Goal: Register for event/course

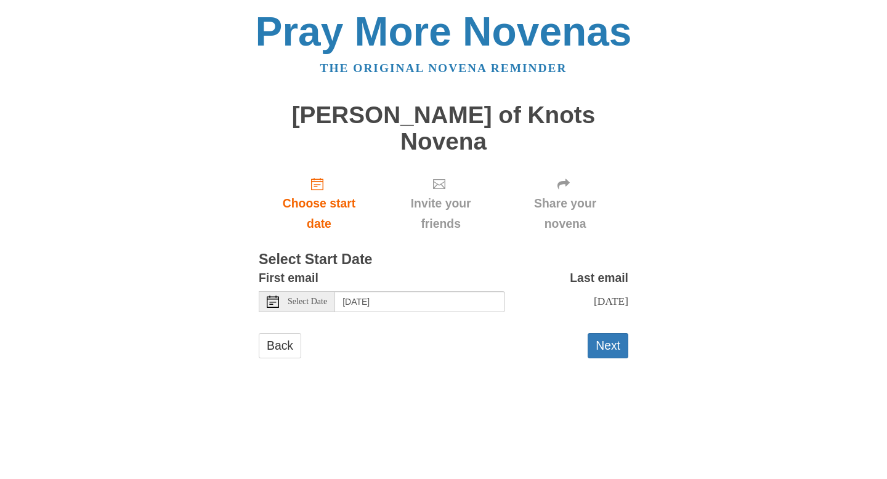
click at [273, 296] on use at bounding box center [273, 302] width 12 height 12
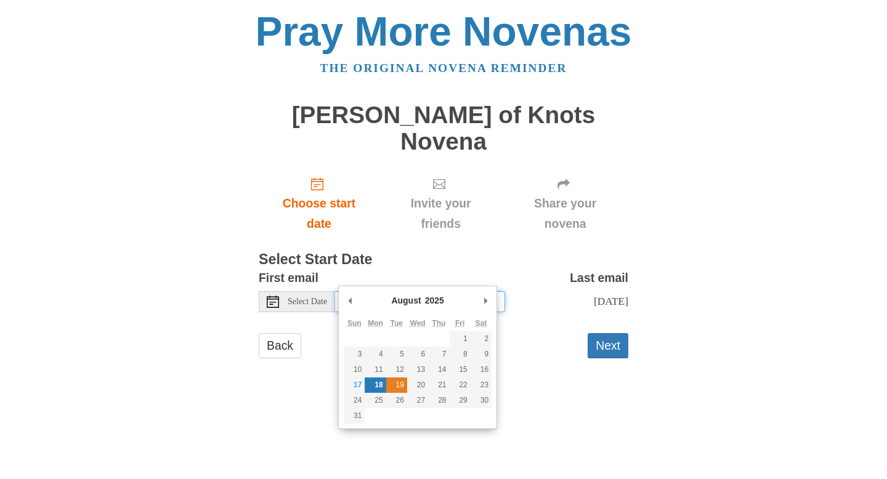
type input "Tuesday, August 19th"
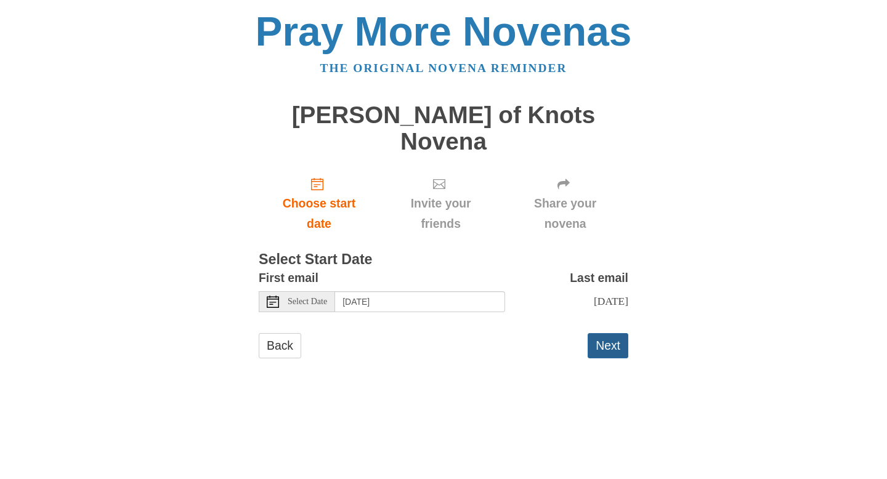
click at [603, 333] on button "Next" at bounding box center [607, 345] width 41 height 25
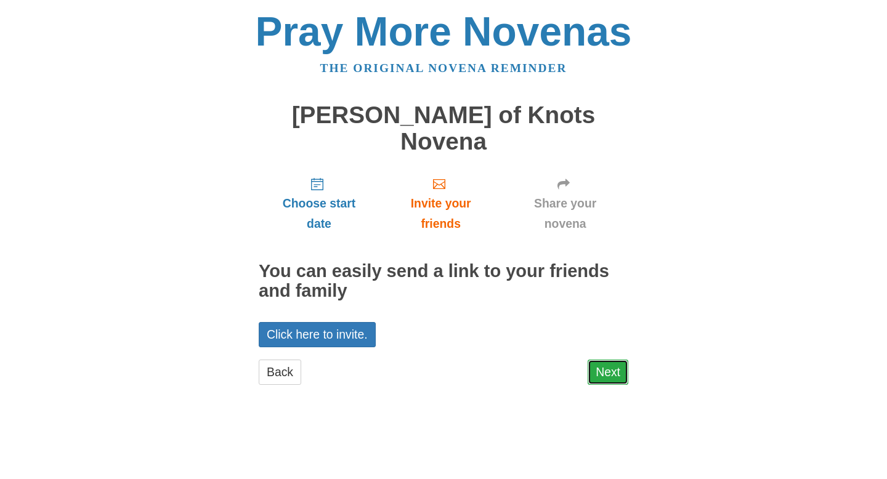
click at [617, 360] on link "Next" at bounding box center [607, 372] width 41 height 25
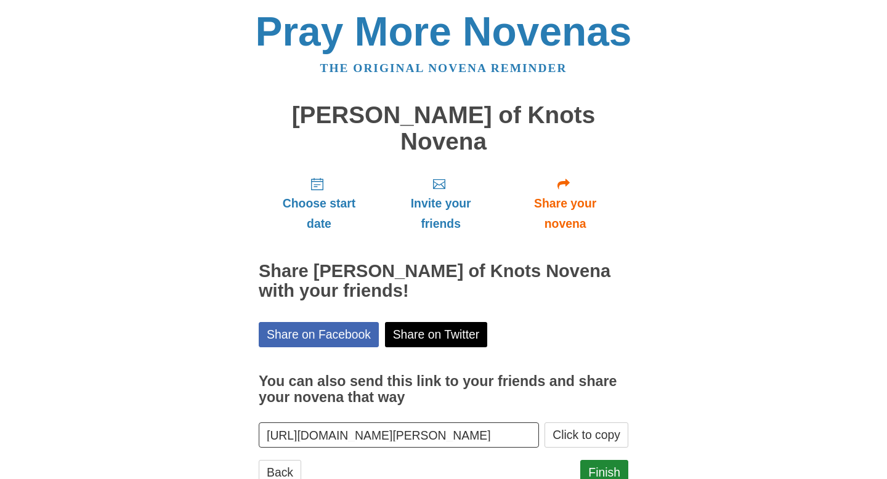
scroll to position [15, 0]
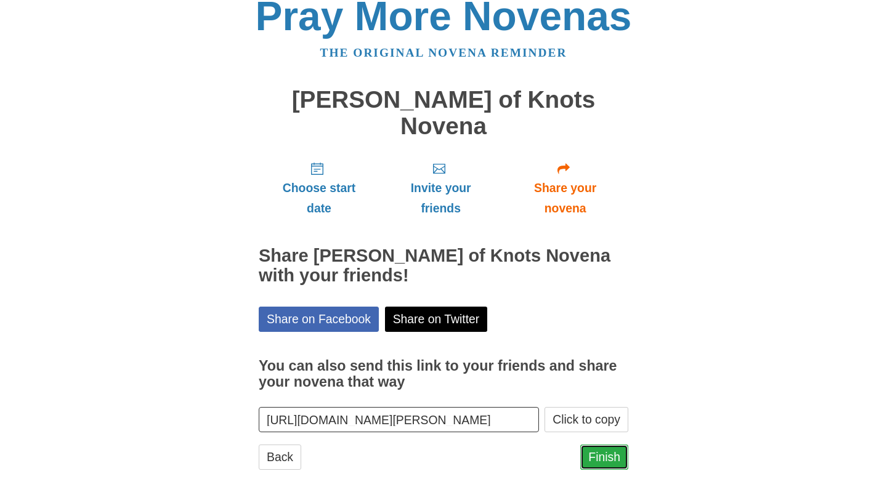
click at [604, 445] on link "Finish" at bounding box center [604, 457] width 48 height 25
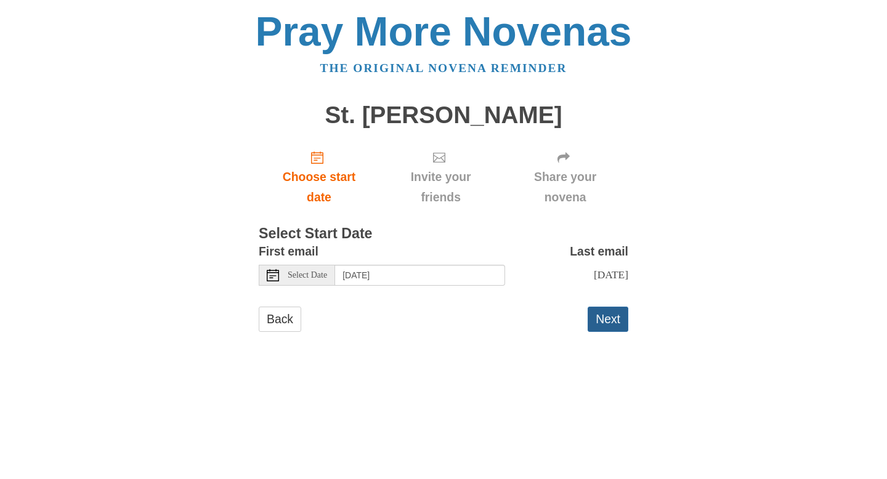
click at [611, 317] on button "Next" at bounding box center [607, 319] width 41 height 25
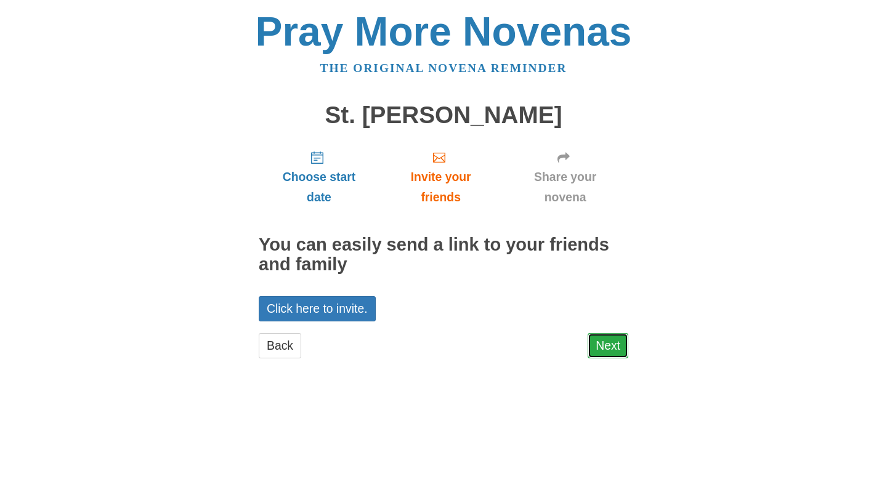
click at [604, 353] on link "Next" at bounding box center [607, 345] width 41 height 25
